Goal: Task Accomplishment & Management: Manage account settings

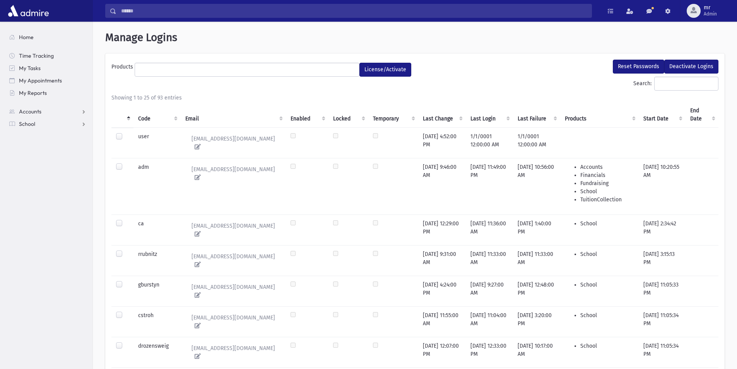
select select
click at [711, 14] on span "Admin" at bounding box center [710, 14] width 13 height 6
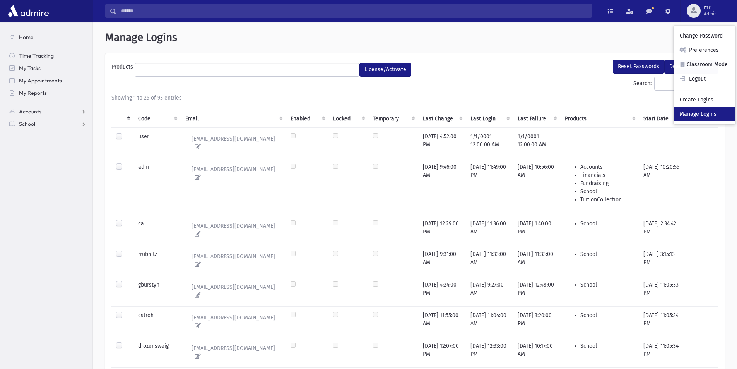
click at [710, 114] on link "Manage Logins" at bounding box center [705, 114] width 62 height 14
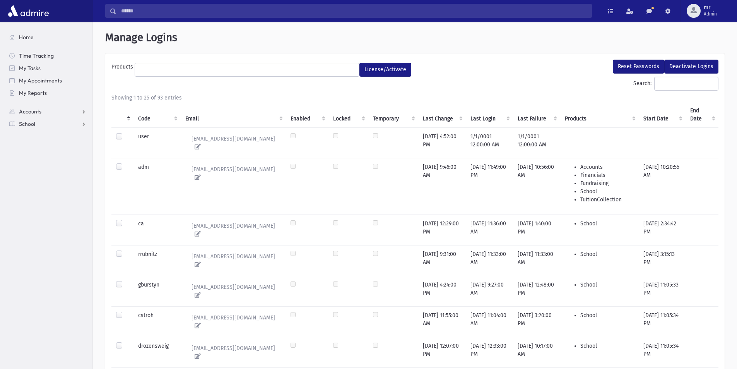
select select
click at [713, 12] on span "Admin" at bounding box center [710, 14] width 13 height 6
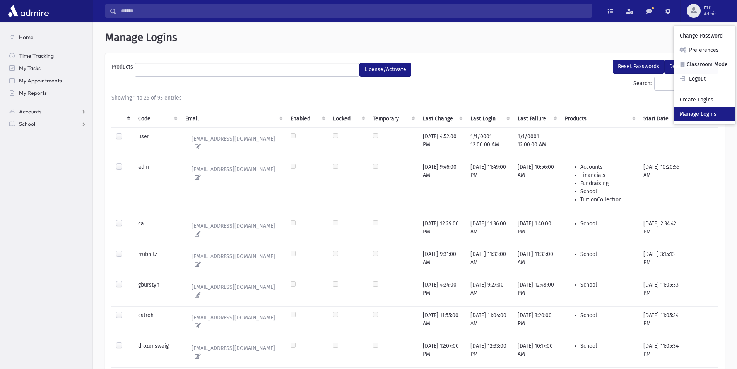
click at [705, 111] on link "Manage Logins" at bounding box center [705, 114] width 62 height 14
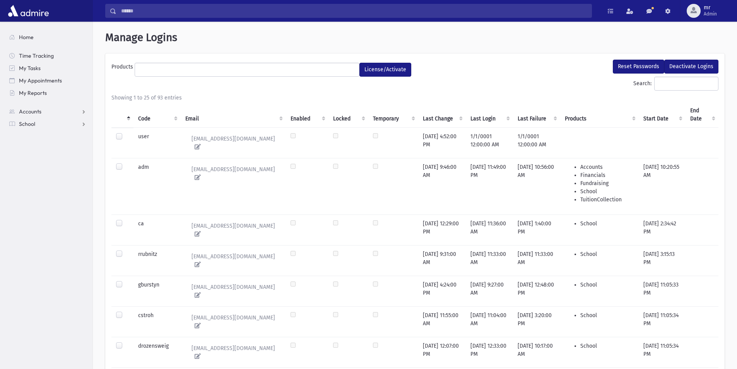
select select
click at [656, 86] on input "Search:" at bounding box center [686, 84] width 64 height 14
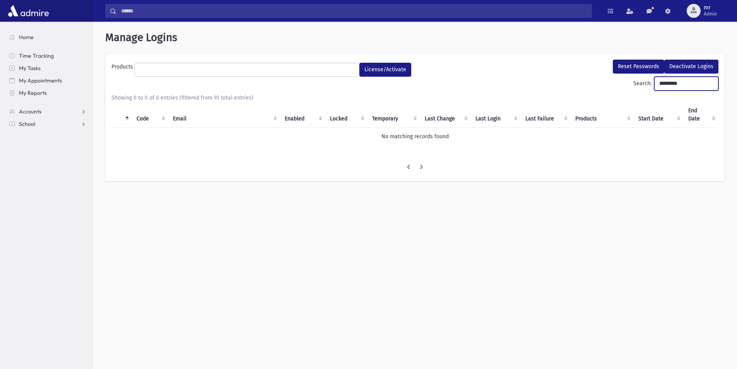
click at [663, 83] on input "*********" at bounding box center [686, 84] width 64 height 14
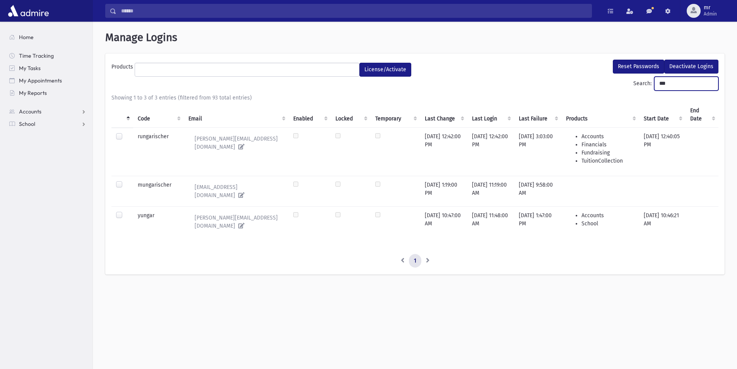
type input "***"
click at [125, 211] on label at bounding box center [125, 211] width 0 height 0
click at [343, 70] on ul at bounding box center [247, 69] width 224 height 12
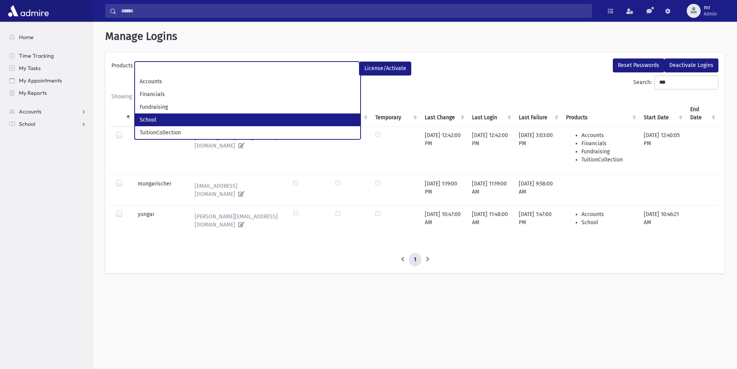
scroll to position [17, 0]
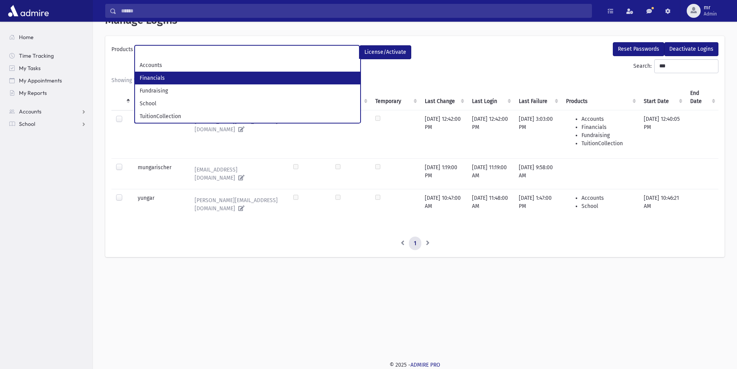
click at [539, 59] on div "Search: ***" at bounding box center [414, 67] width 607 height 17
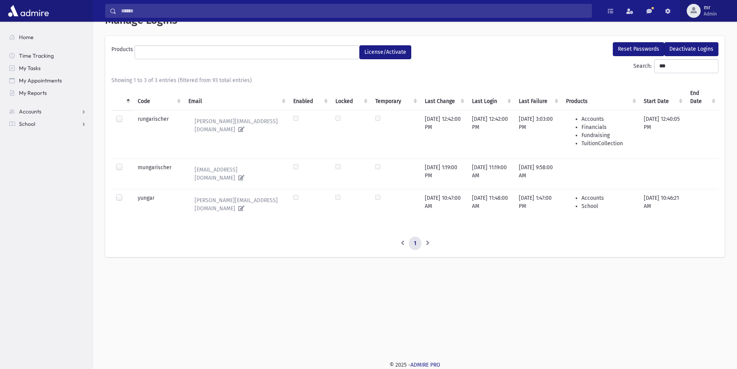
click at [708, 12] on span "Admin" at bounding box center [710, 14] width 13 height 6
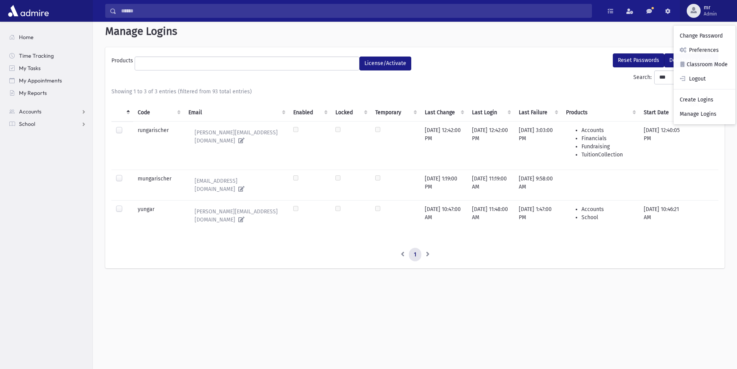
scroll to position [0, 0]
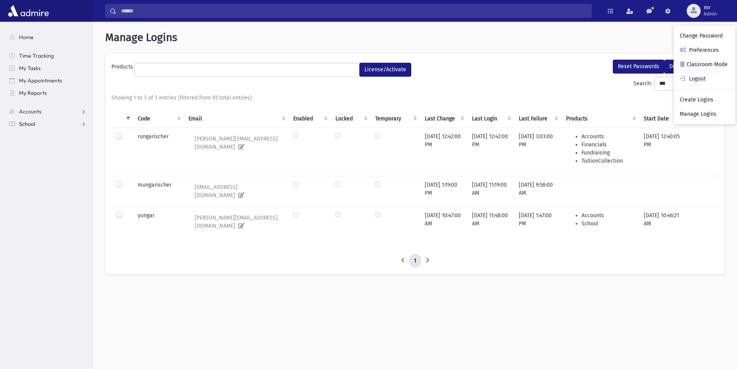
click at [27, 125] on span "School" at bounding box center [27, 123] width 16 height 7
click at [43, 148] on span "Attendance" at bounding box center [37, 148] width 29 height 7
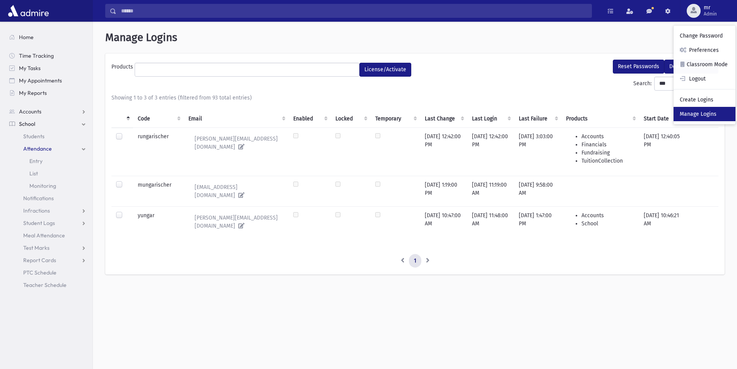
click at [699, 113] on link "Manage Logins" at bounding box center [705, 114] width 62 height 14
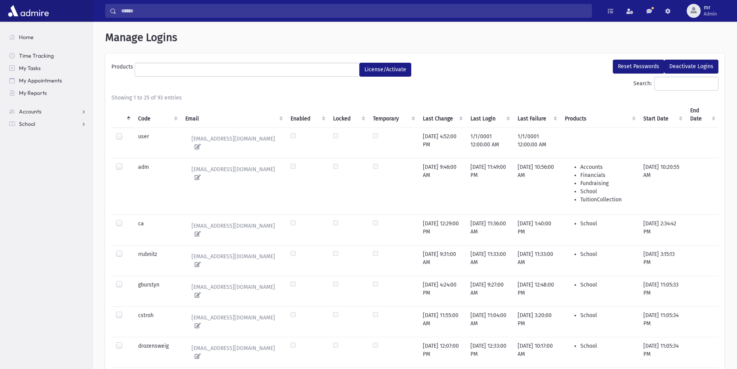
select select
click at [659, 82] on input "Search:" at bounding box center [686, 84] width 64 height 14
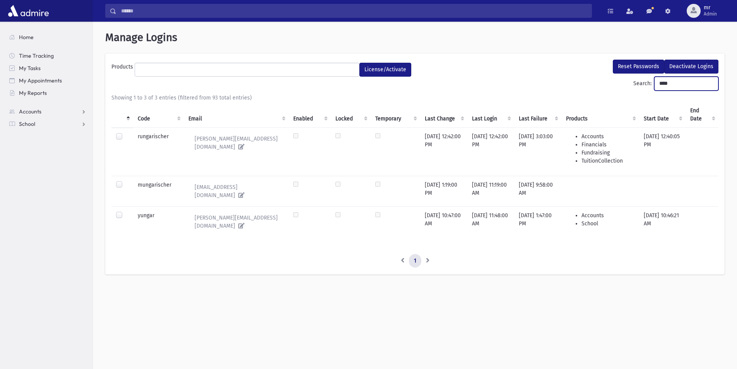
type input "****"
click at [125, 211] on label at bounding box center [125, 211] width 0 height 0
click at [332, 72] on ul at bounding box center [247, 69] width 224 height 12
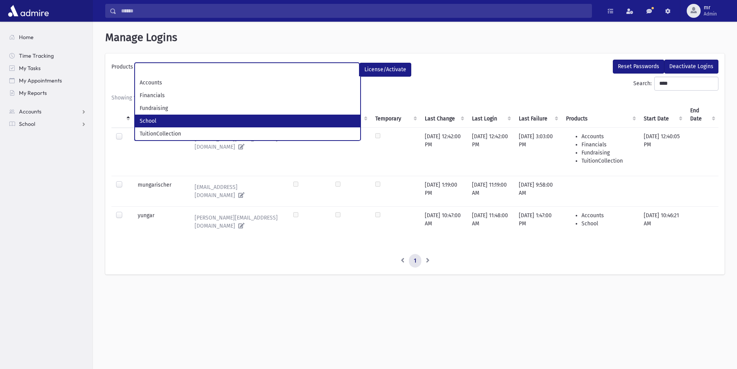
select select "*"
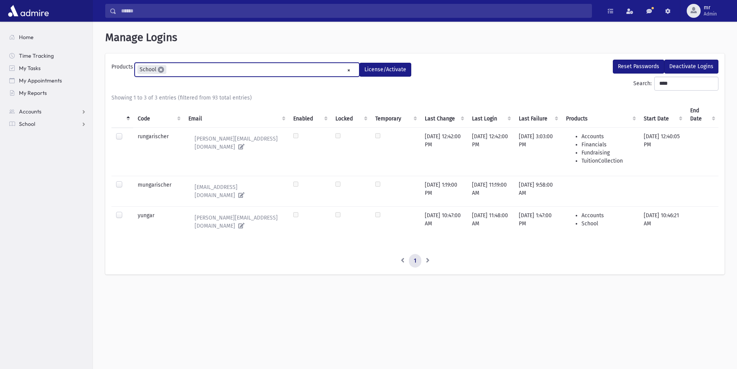
click at [161, 70] on span "×" at bounding box center [161, 70] width 6 height 6
select select
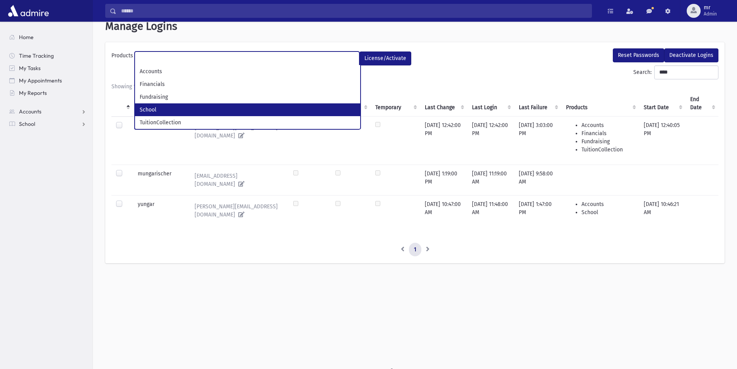
scroll to position [17, 0]
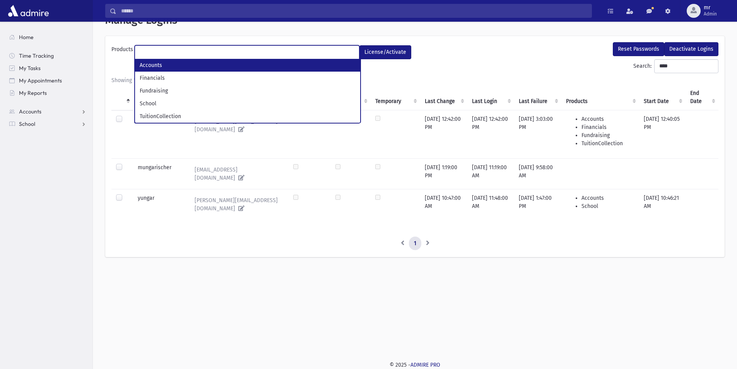
click at [528, 65] on div "Search: ****" at bounding box center [414, 67] width 607 height 17
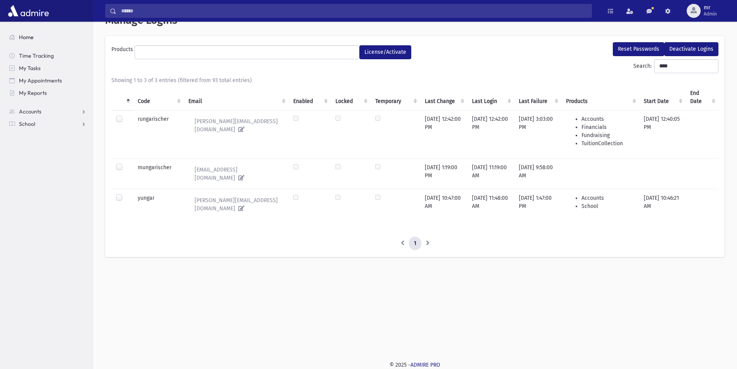
click at [26, 36] on span "Home" at bounding box center [26, 37] width 15 height 7
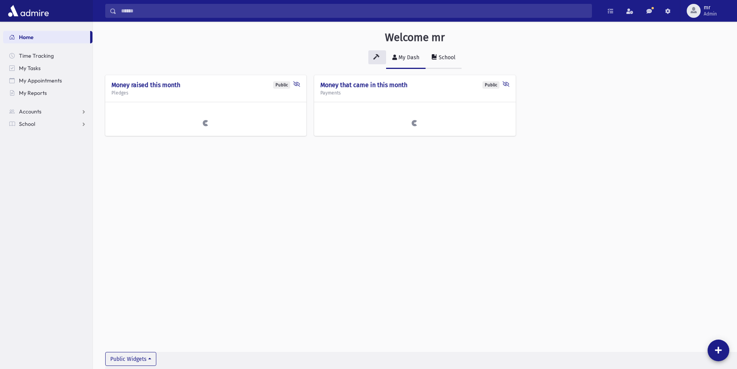
click at [445, 63] on link "School" at bounding box center [444, 58] width 36 height 22
